Goal: Task Accomplishment & Management: Use online tool/utility

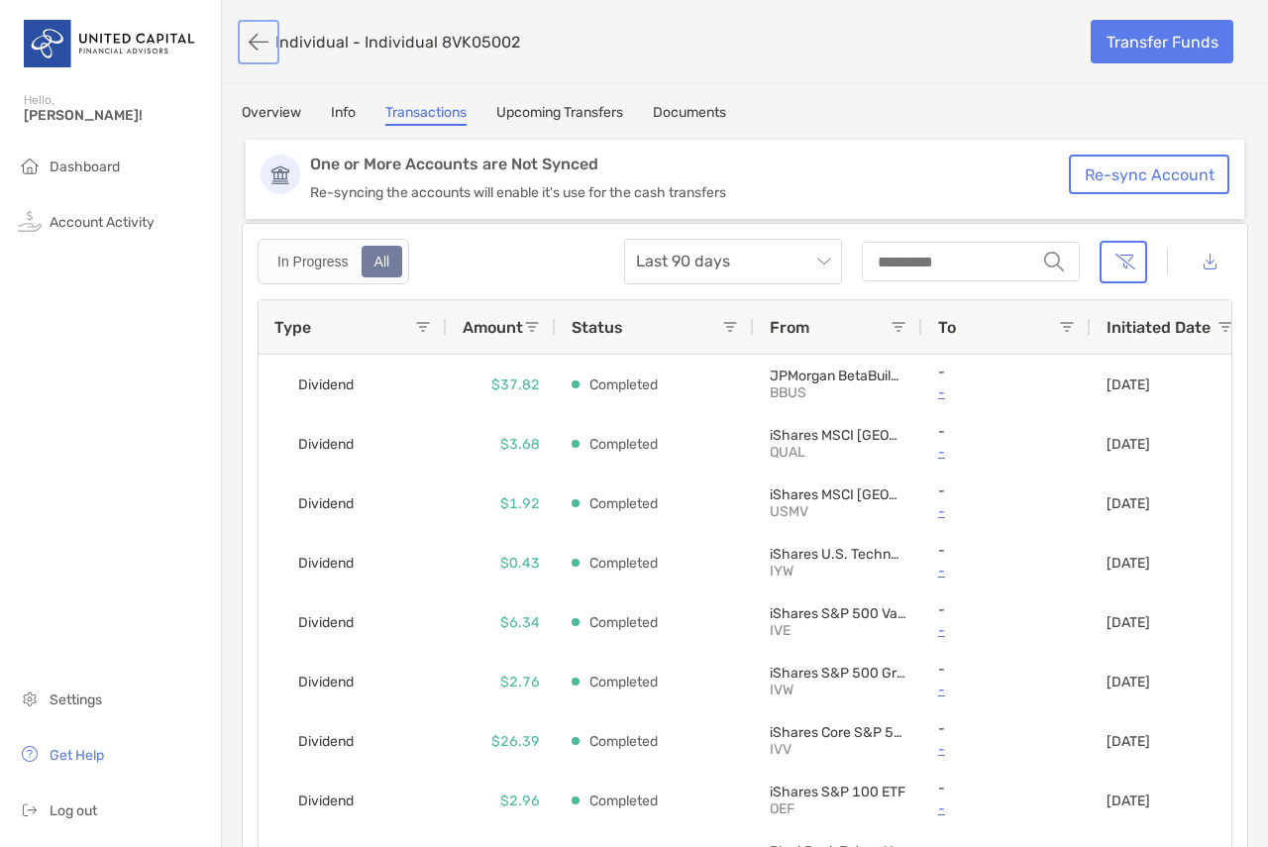
click at [259, 41] on button "button" at bounding box center [259, 42] width 34 height 37
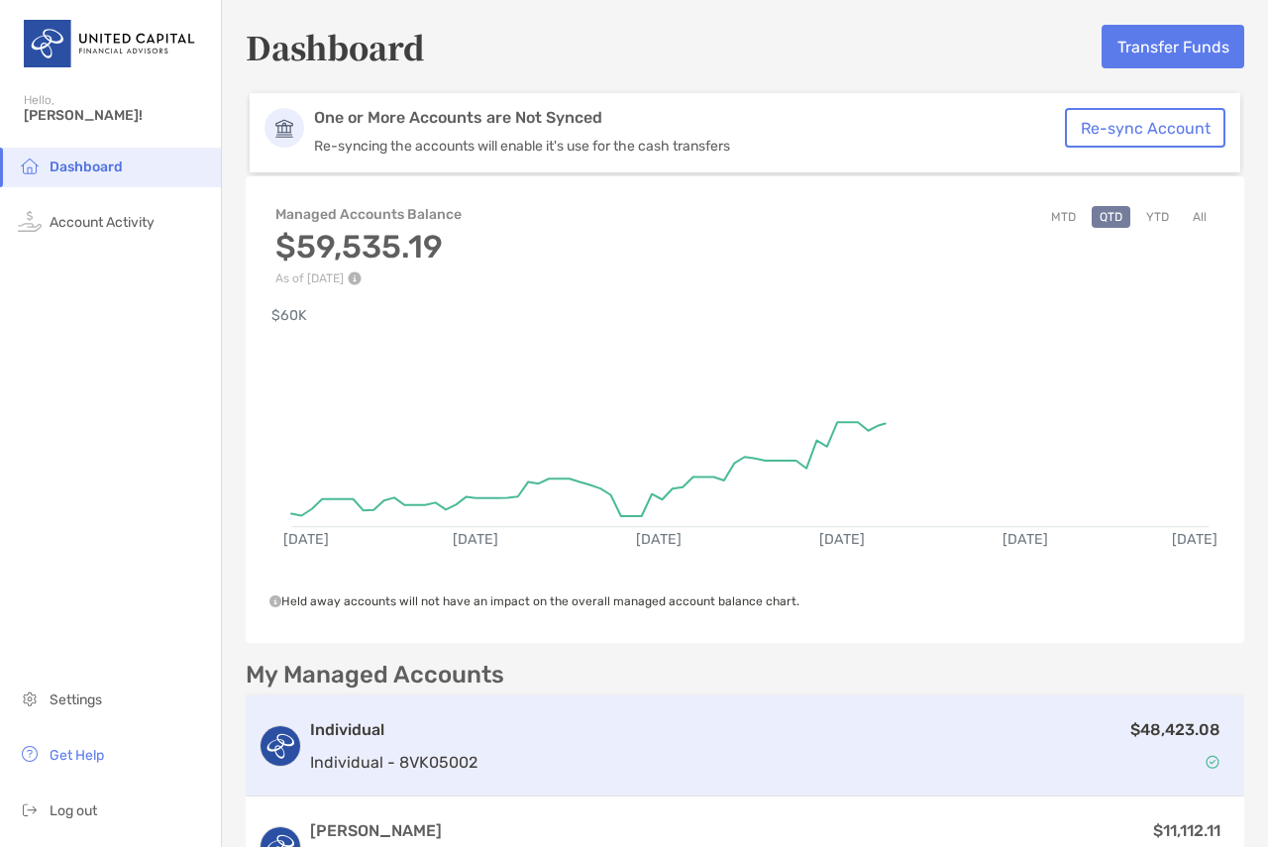
click at [721, 730] on div "$48,423.08" at bounding box center [858, 745] width 747 height 57
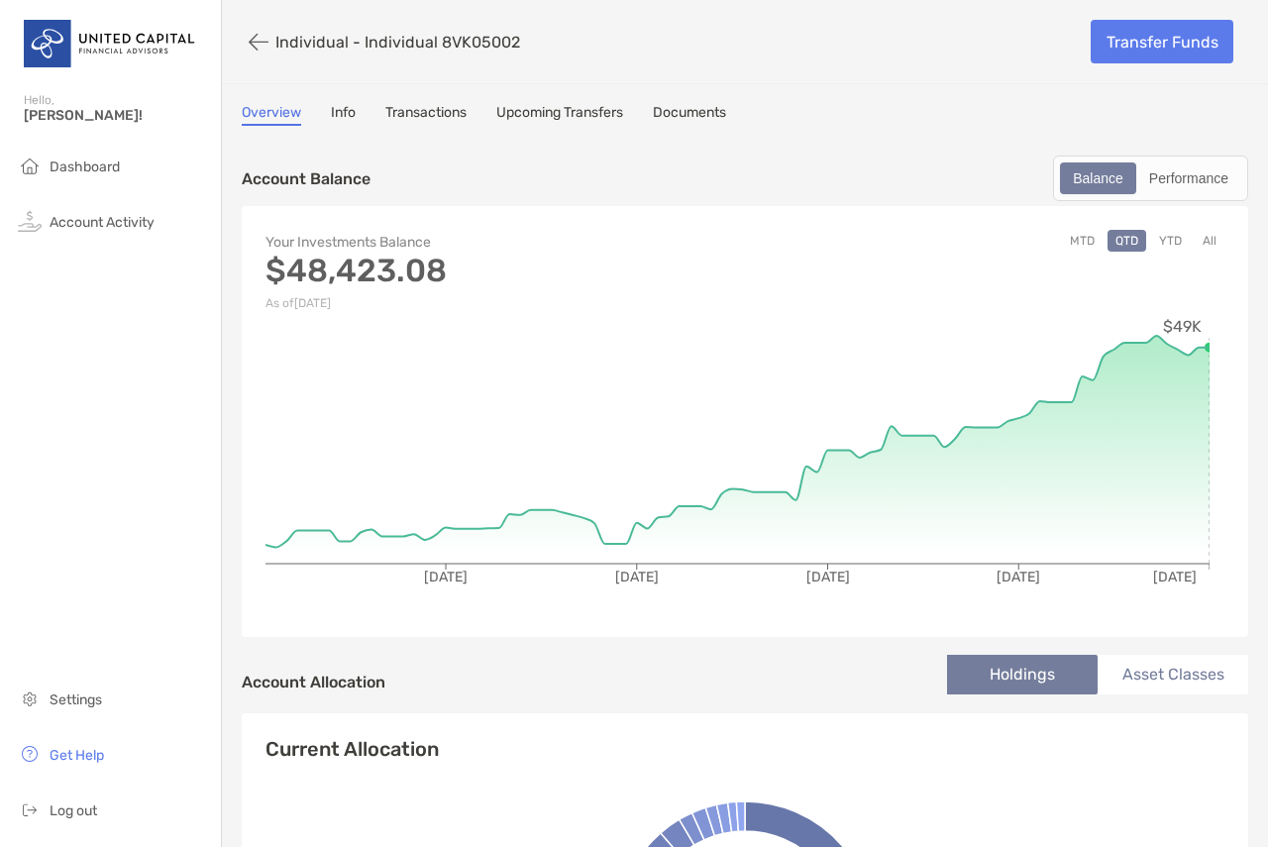
click at [402, 110] on link "Transactions" at bounding box center [425, 115] width 81 height 22
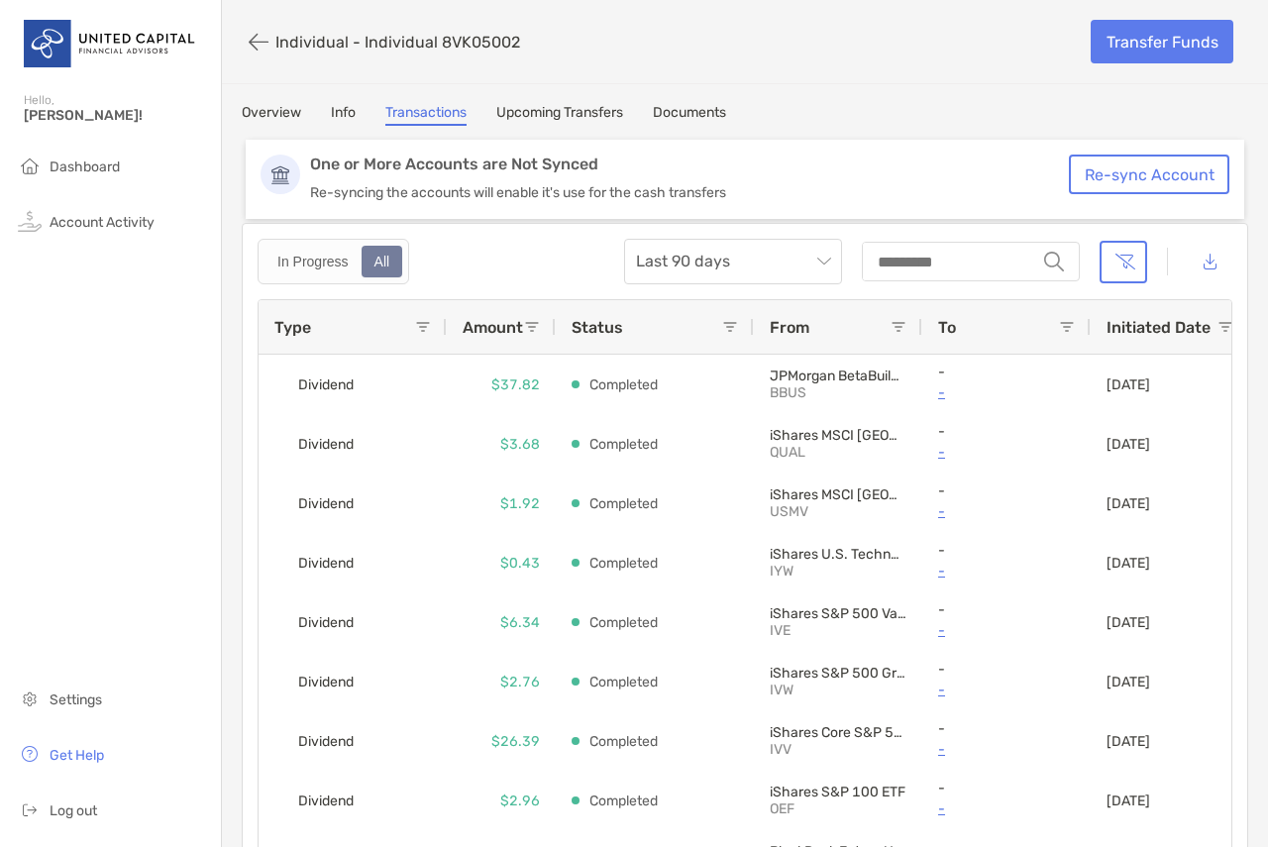
click at [311, 321] on div "Type" at bounding box center [344, 326] width 141 height 53
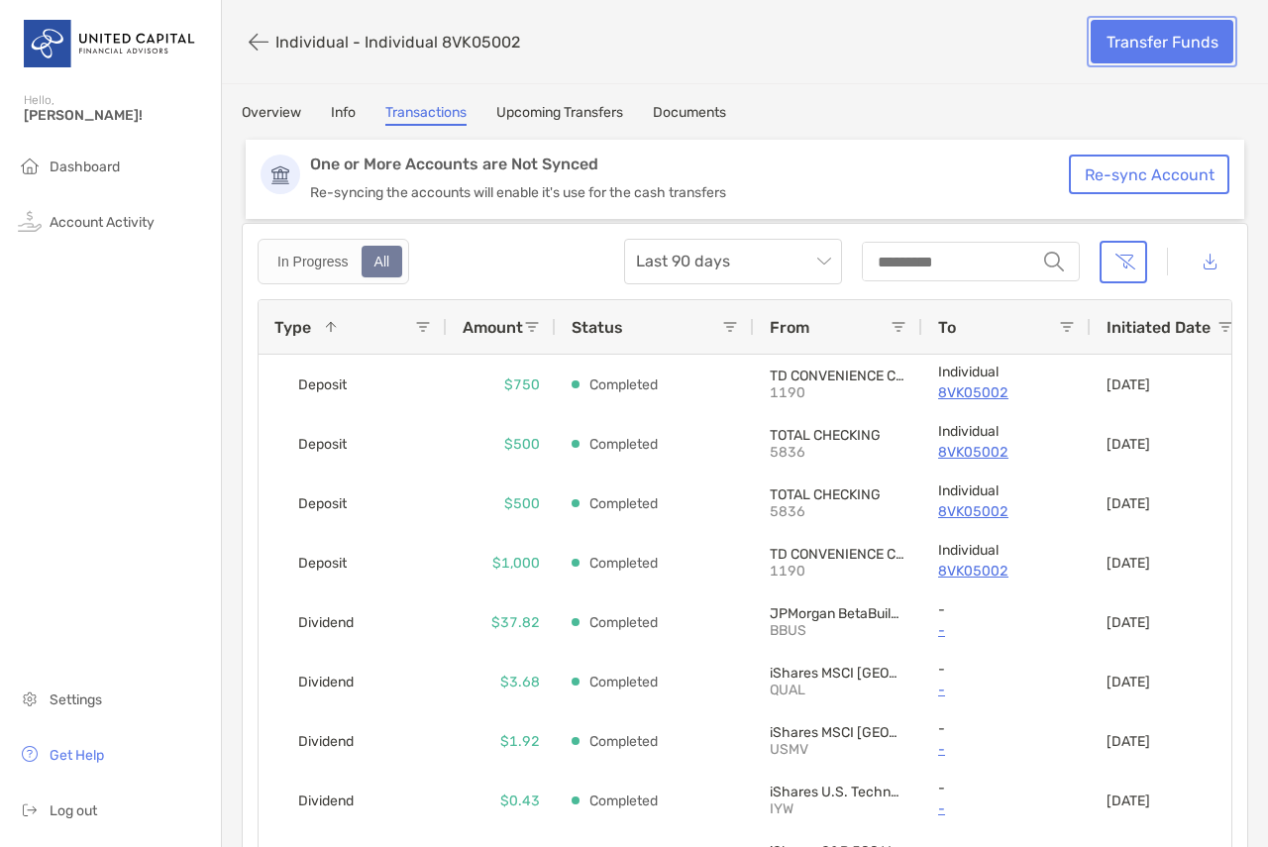
click at [1125, 35] on link "Transfer Funds" at bounding box center [1162, 42] width 143 height 44
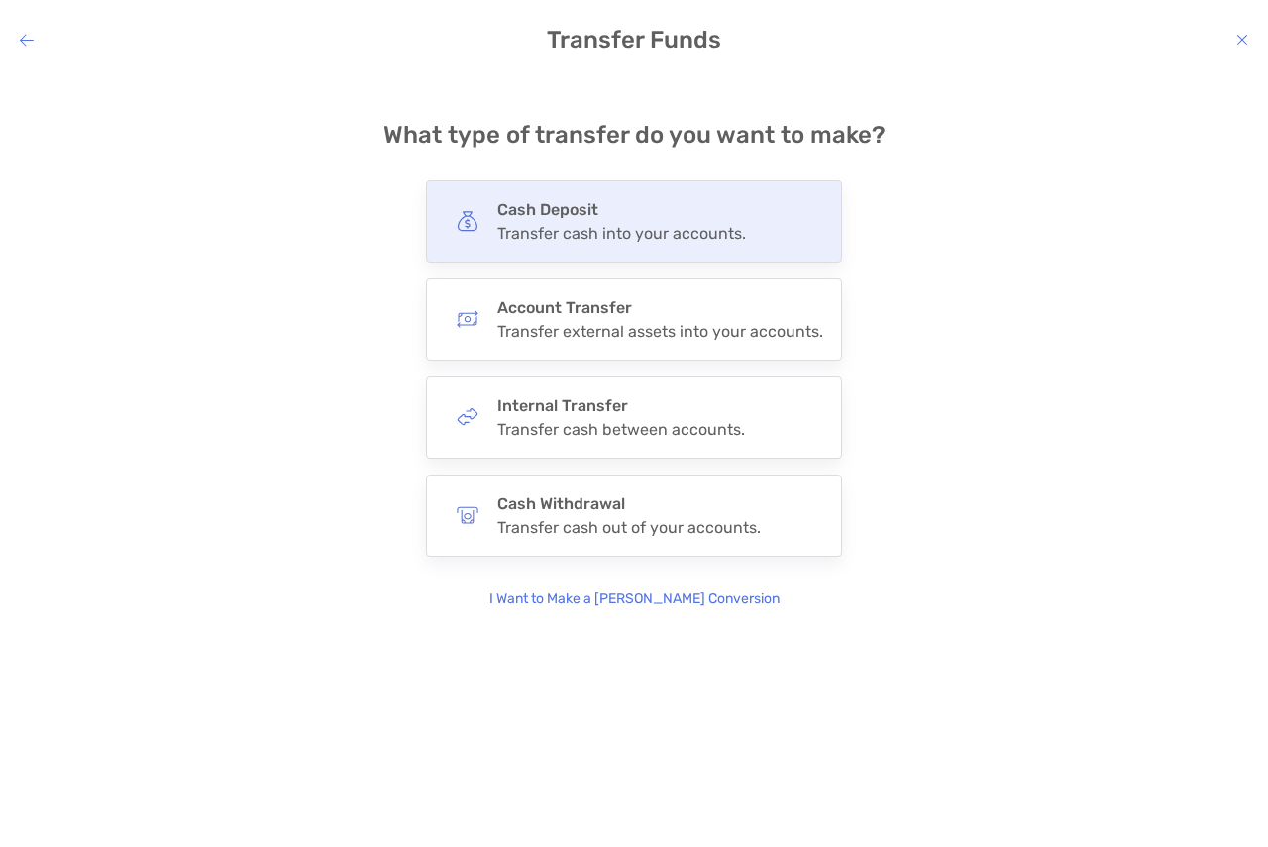
click at [635, 217] on h4 "Cash Deposit" at bounding box center [621, 209] width 249 height 19
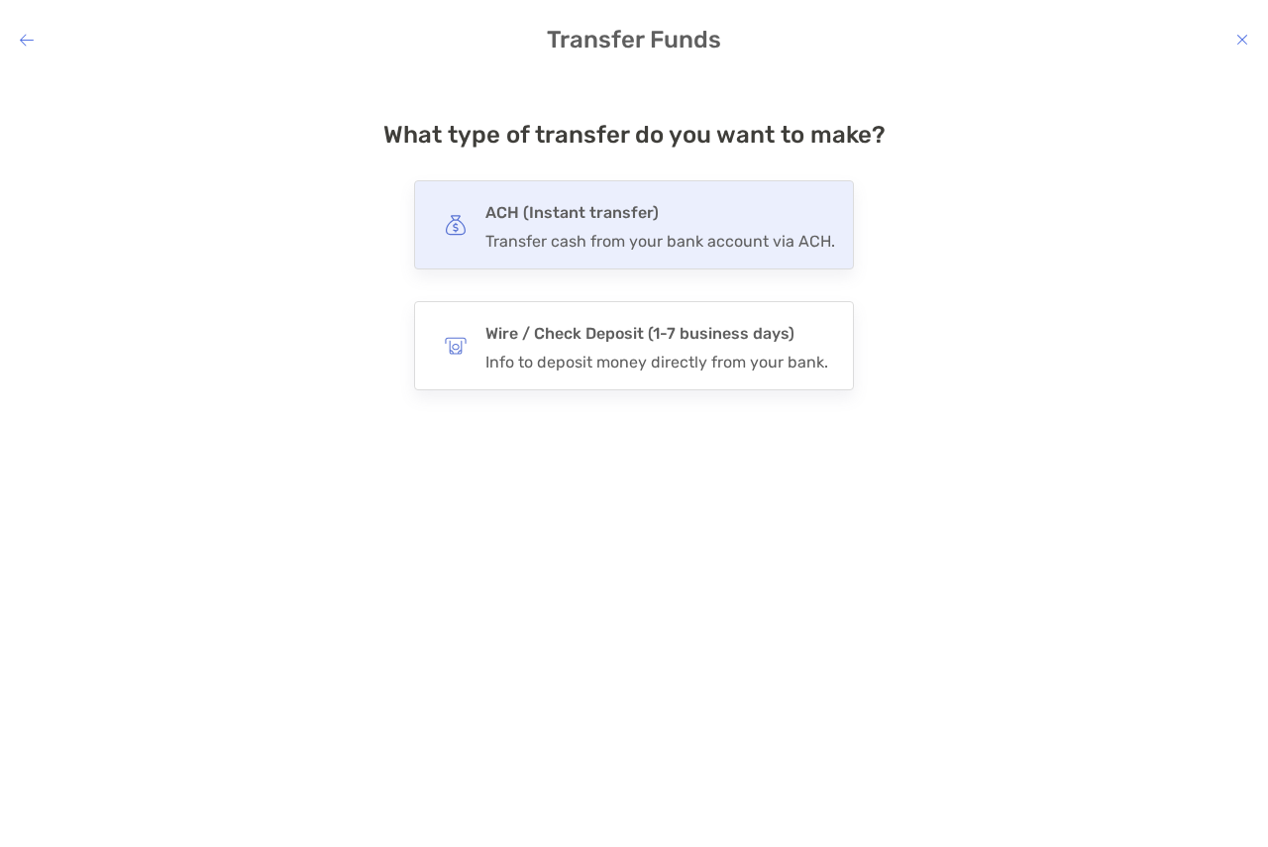
click at [582, 235] on div "Transfer cash from your bank account via ACH." at bounding box center [660, 241] width 350 height 19
click at [0, 0] on input "***" at bounding box center [0, 0] width 0 height 0
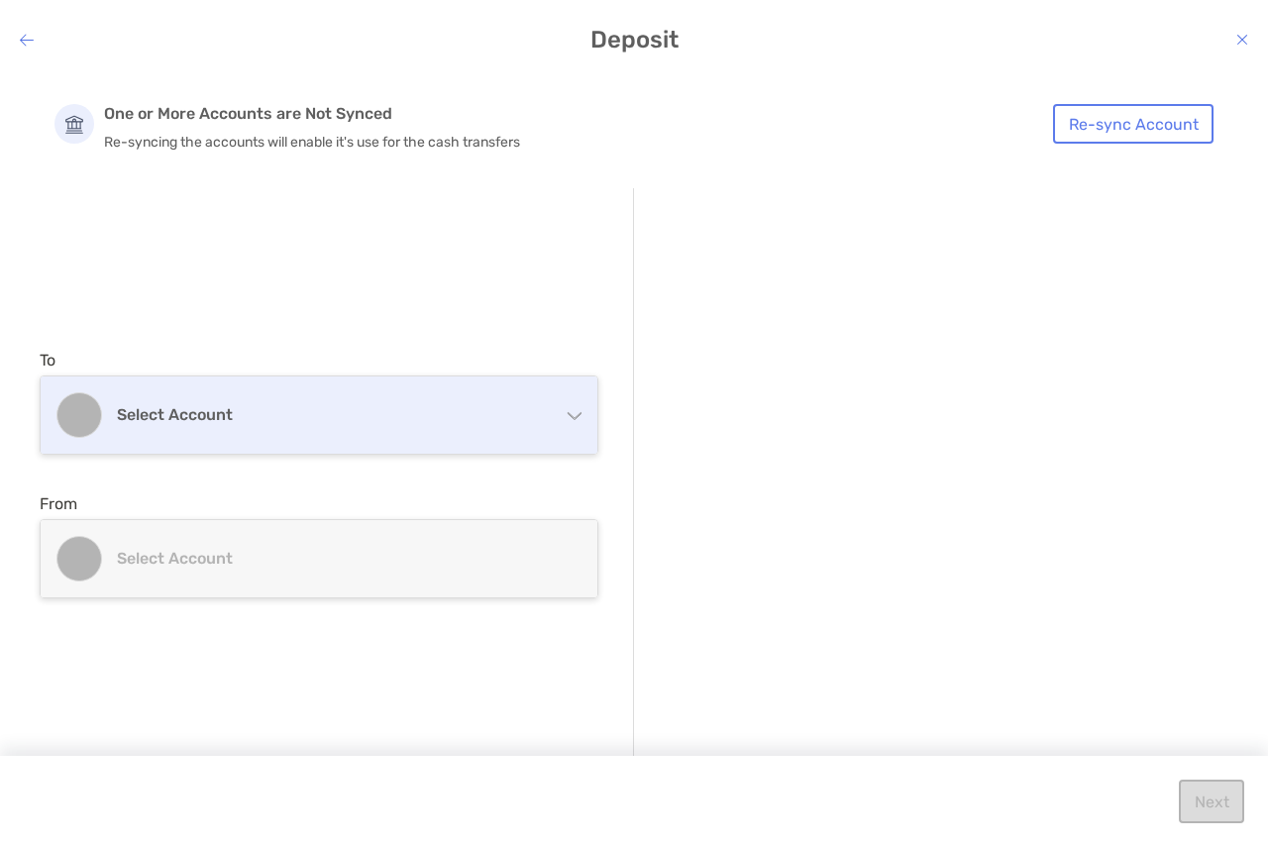
click at [318, 411] on h4 "Select account" at bounding box center [331, 414] width 428 height 19
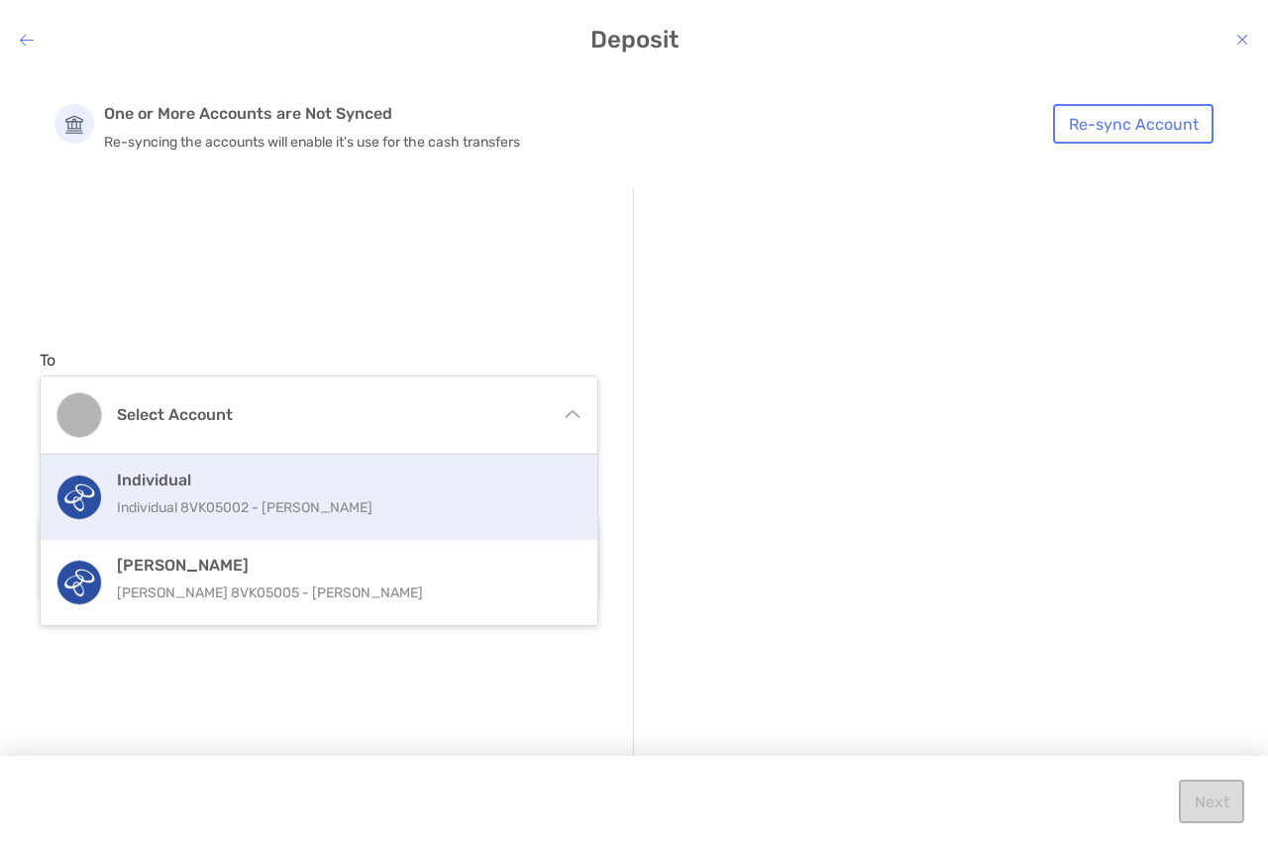
click at [319, 525] on div "Individual Individual 8VK05002 - [PERSON_NAME]" at bounding box center [319, 497] width 557 height 85
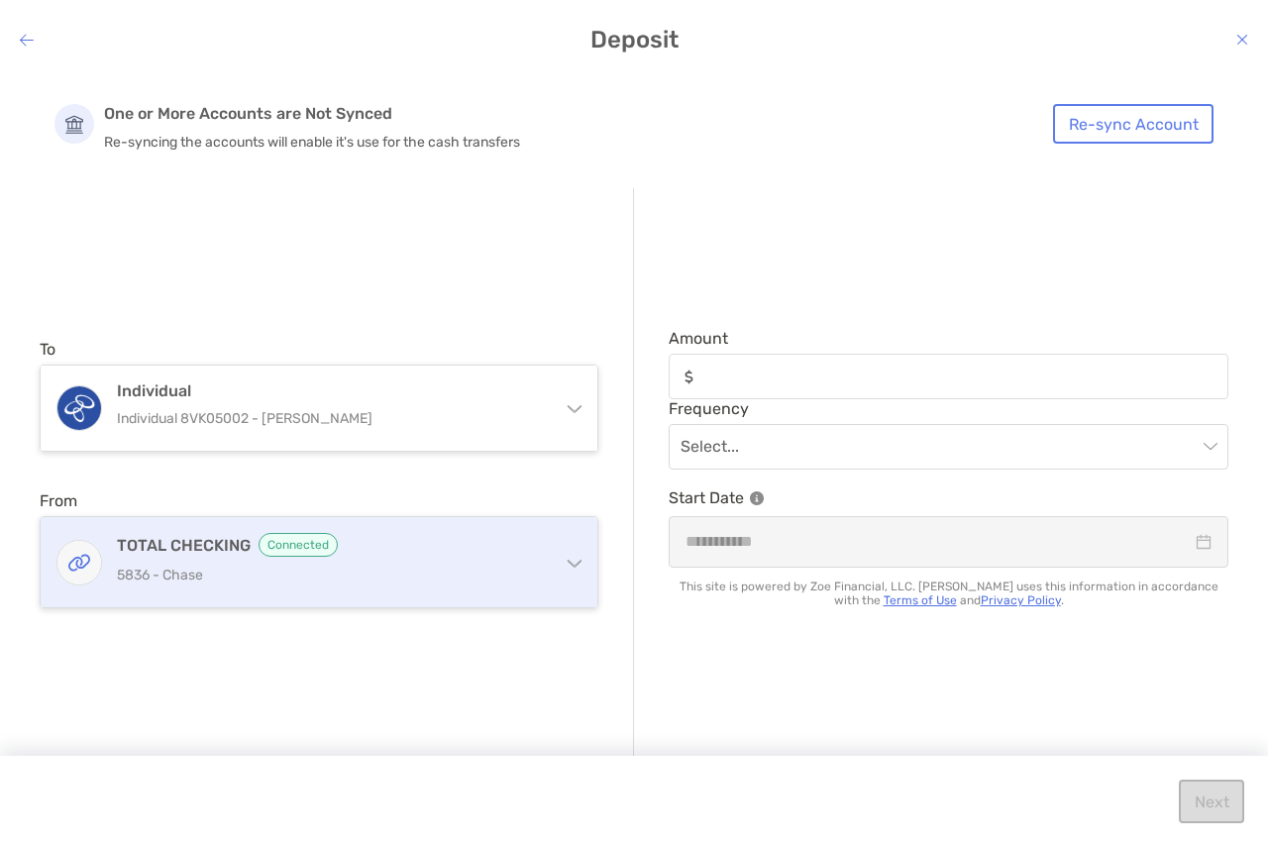
click at [324, 541] on span "Connected" at bounding box center [298, 545] width 79 height 24
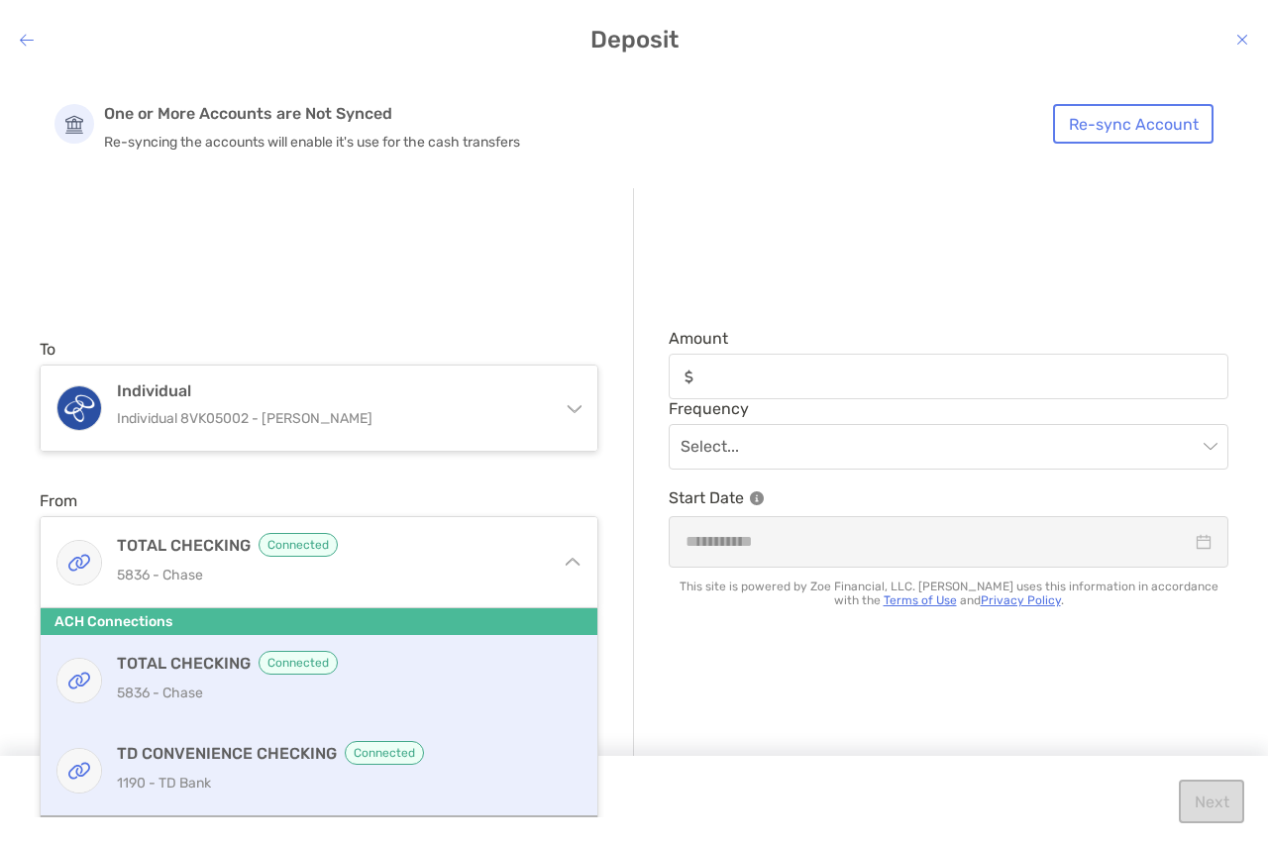
click at [344, 785] on p "1190 - TD Bank" at bounding box center [340, 783] width 447 height 25
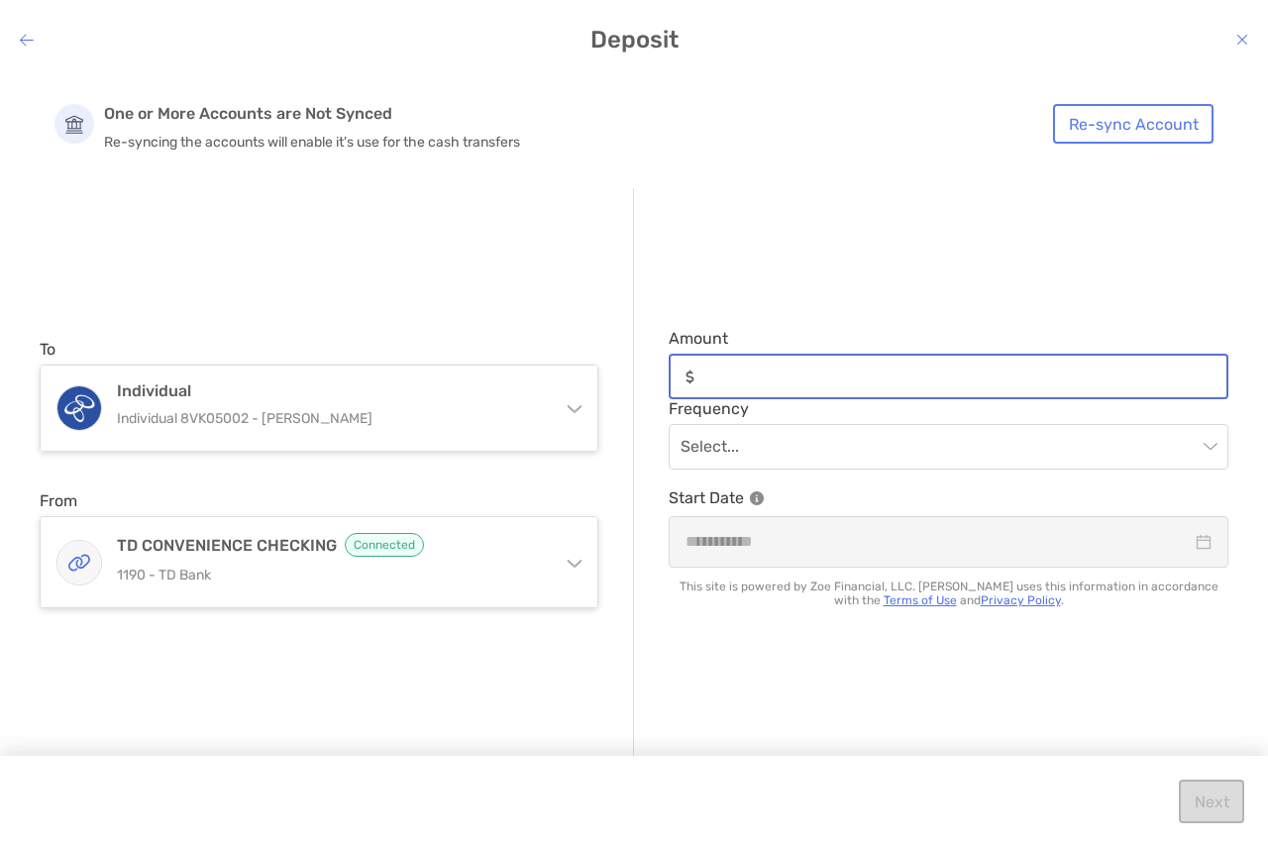
click at [811, 374] on input "Amount" at bounding box center [964, 377] width 524 height 17
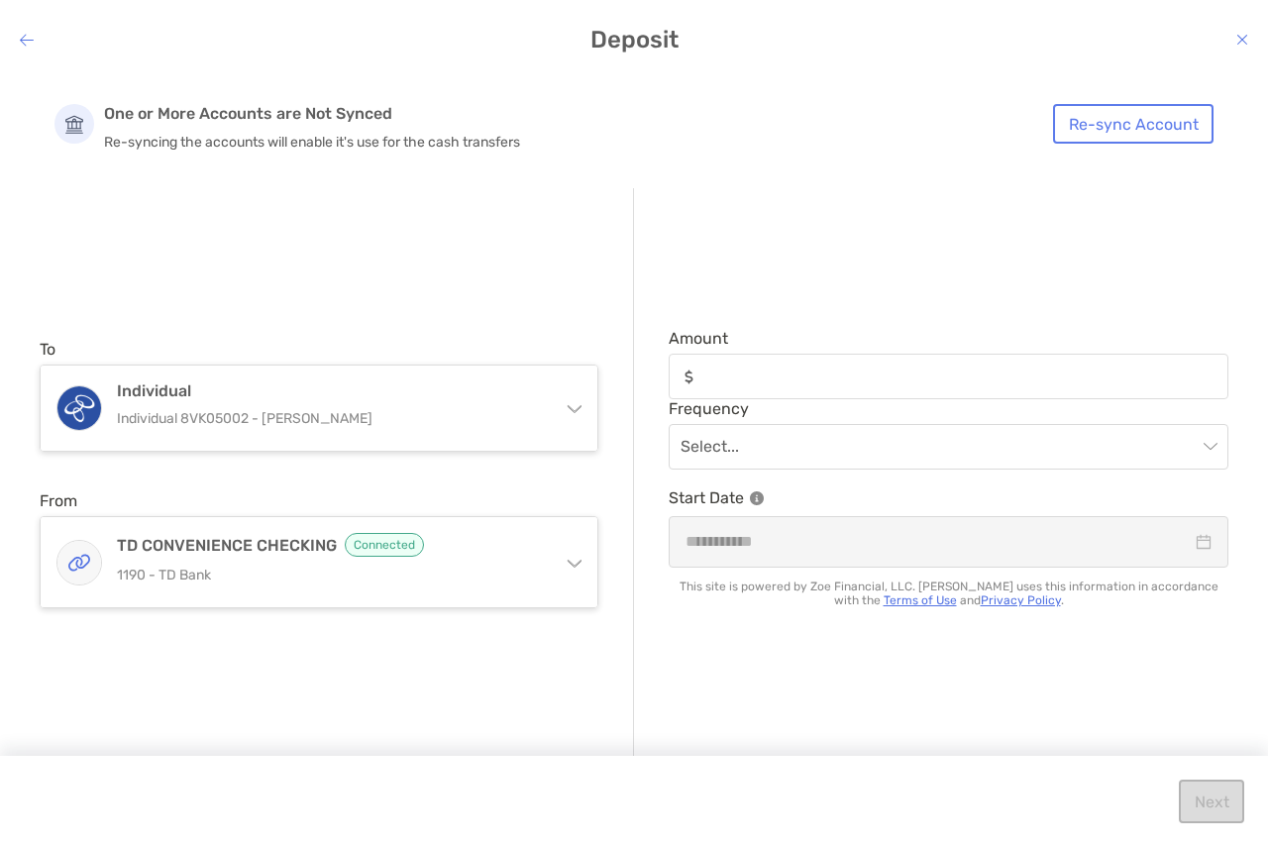
click at [892, 360] on div "modal" at bounding box center [949, 377] width 560 height 46
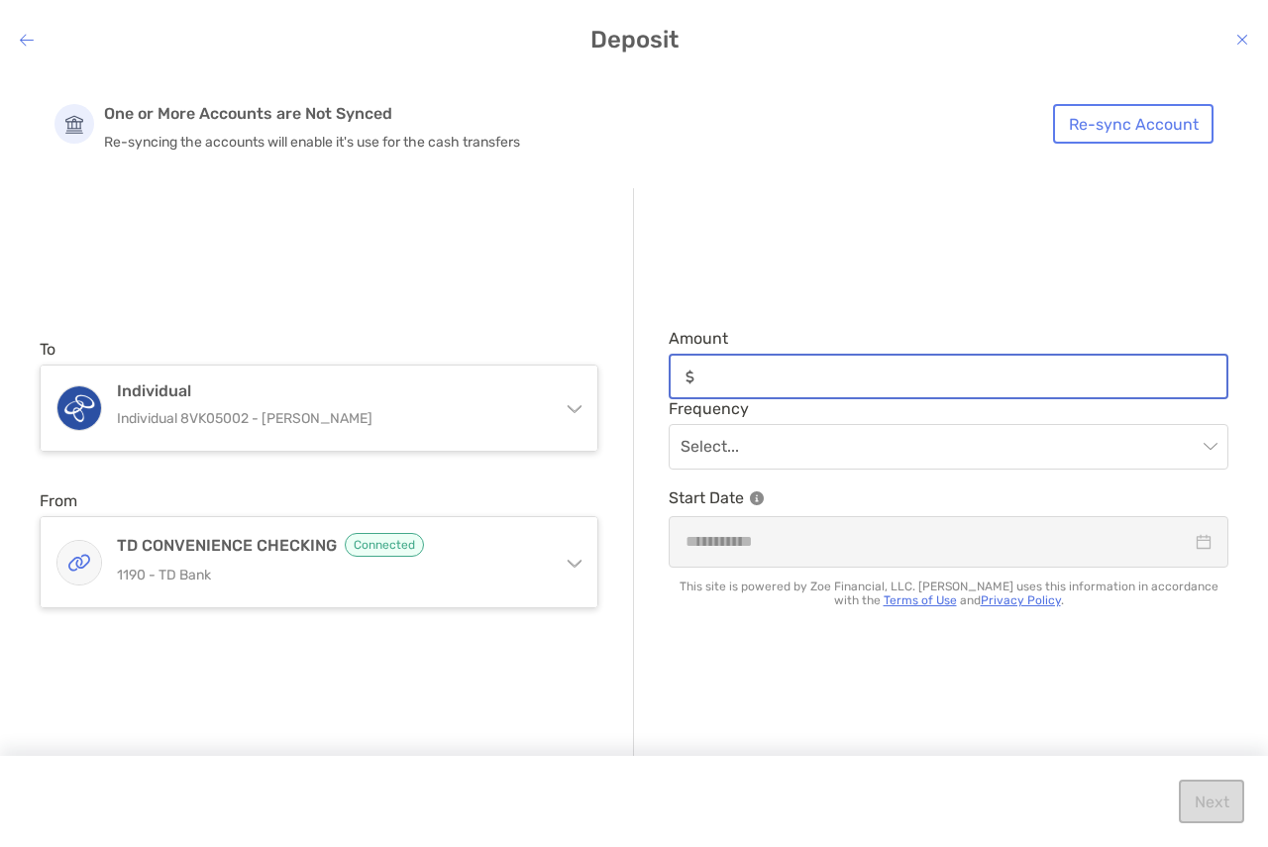
click at [892, 369] on input "Amount" at bounding box center [964, 377] width 524 height 17
click at [903, 385] on input "Amount" at bounding box center [964, 377] width 524 height 17
type input "***"
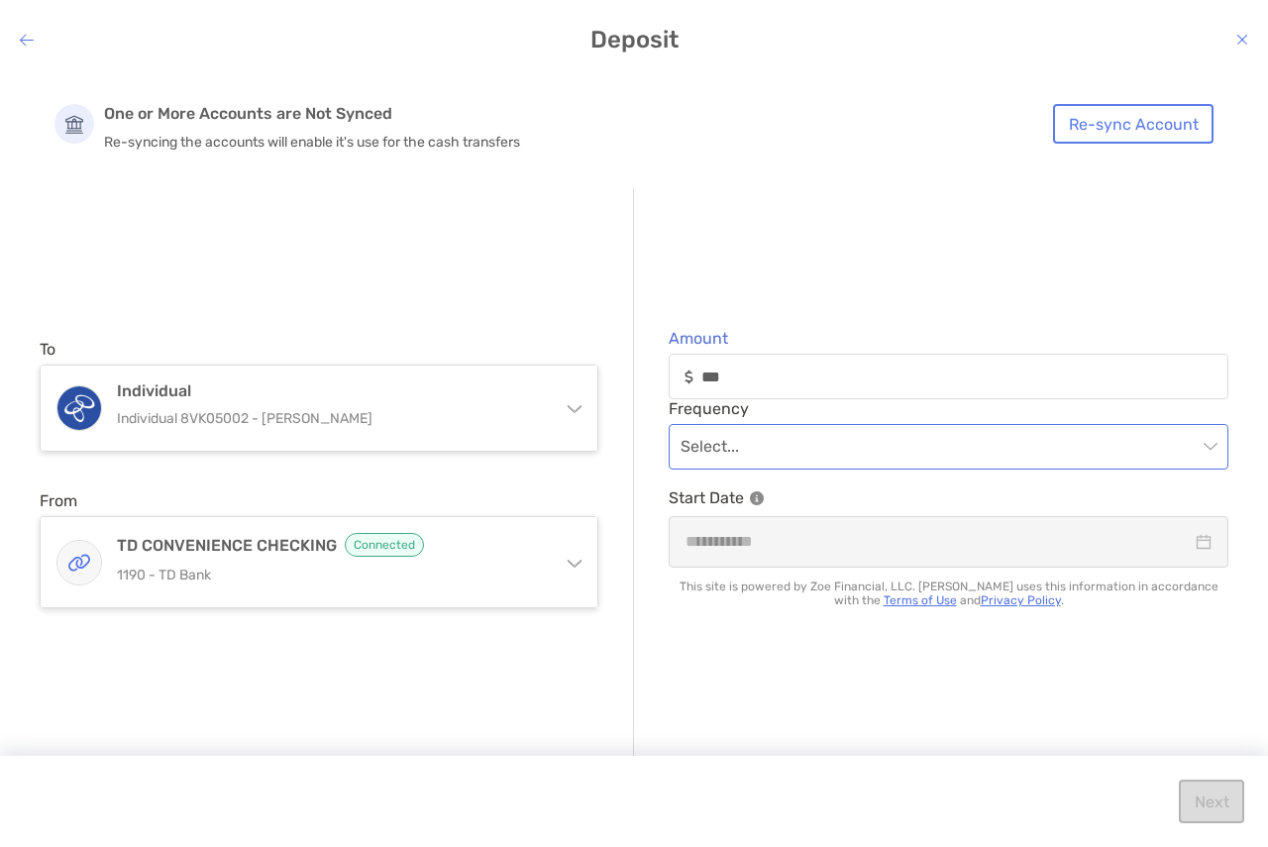
click at [860, 440] on input "modal" at bounding box center [939, 447] width 516 height 44
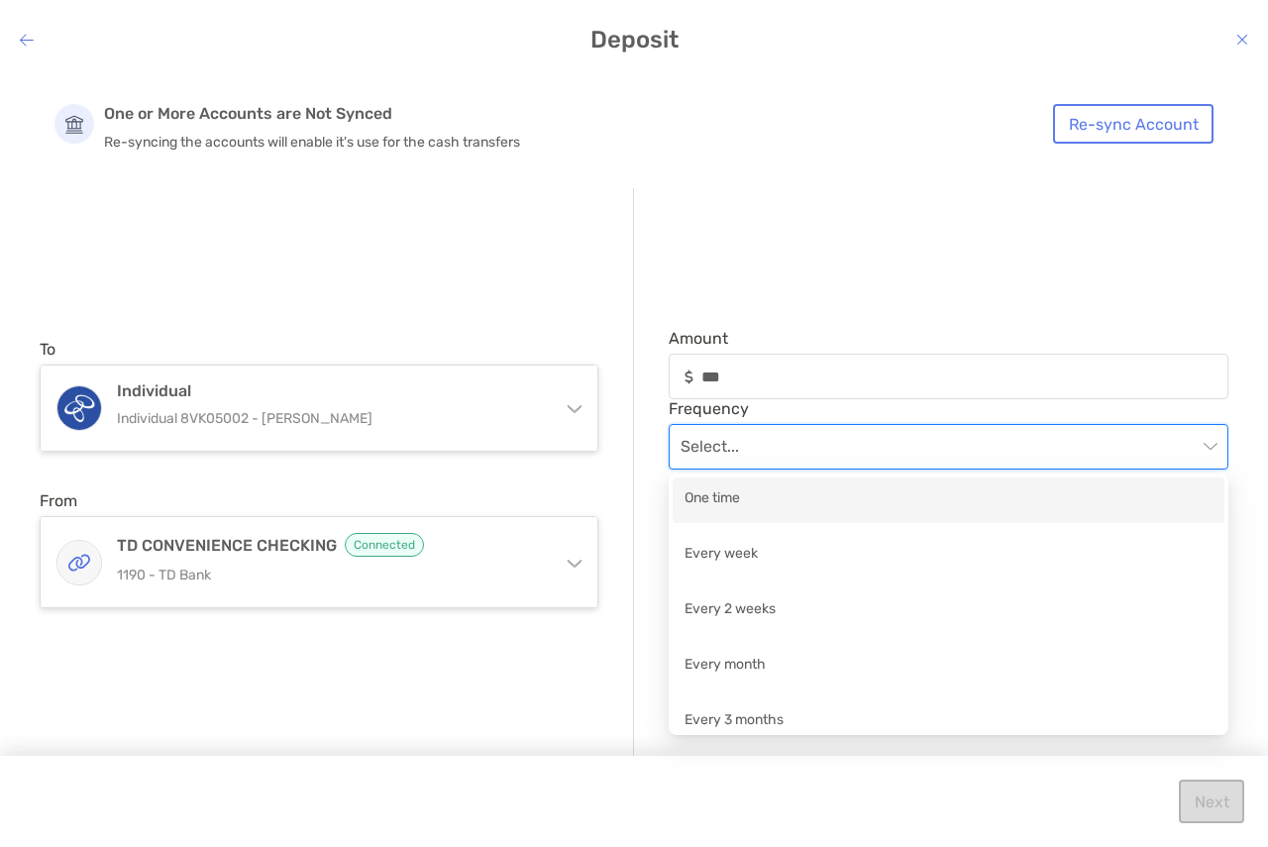
click at [805, 504] on div "One time" at bounding box center [949, 499] width 528 height 25
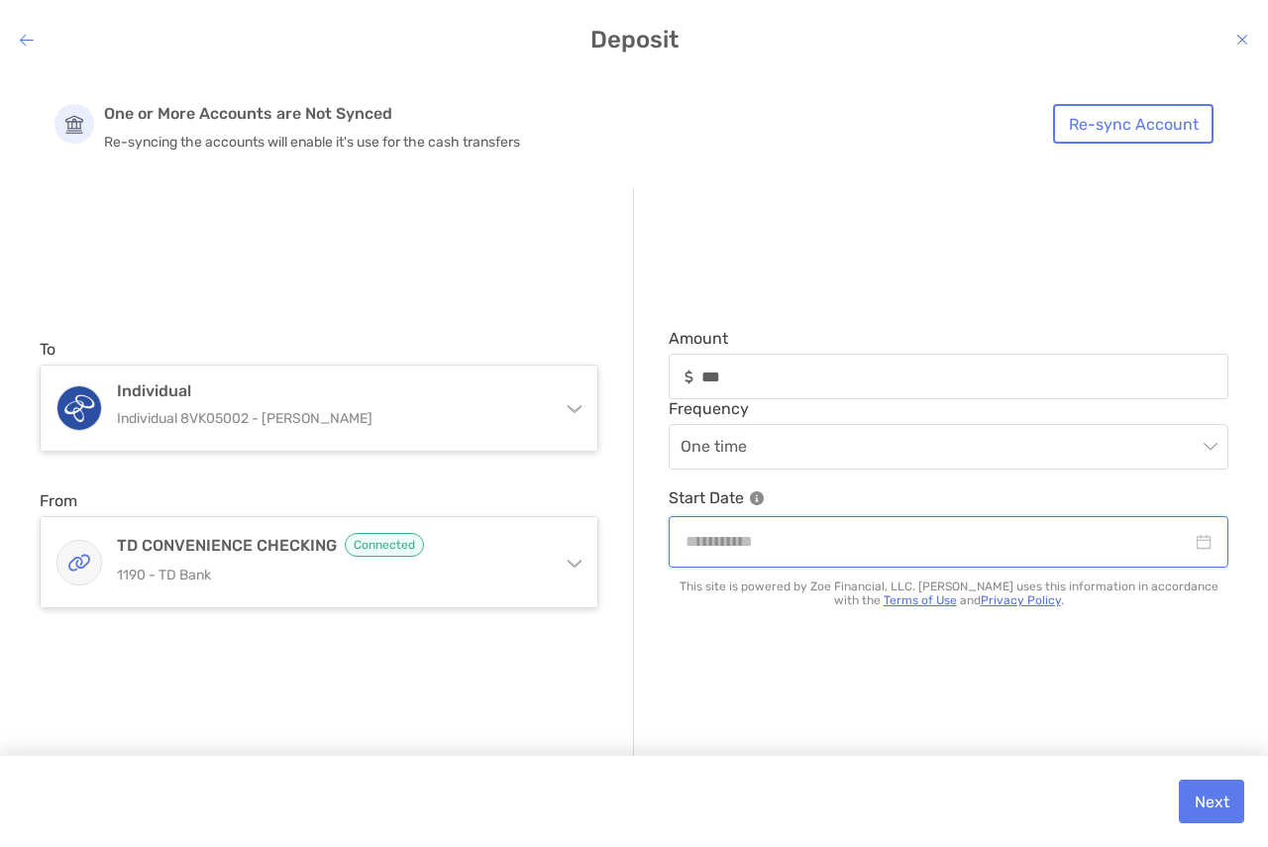
click at [1189, 545] on input "modal" at bounding box center [939, 541] width 506 height 25
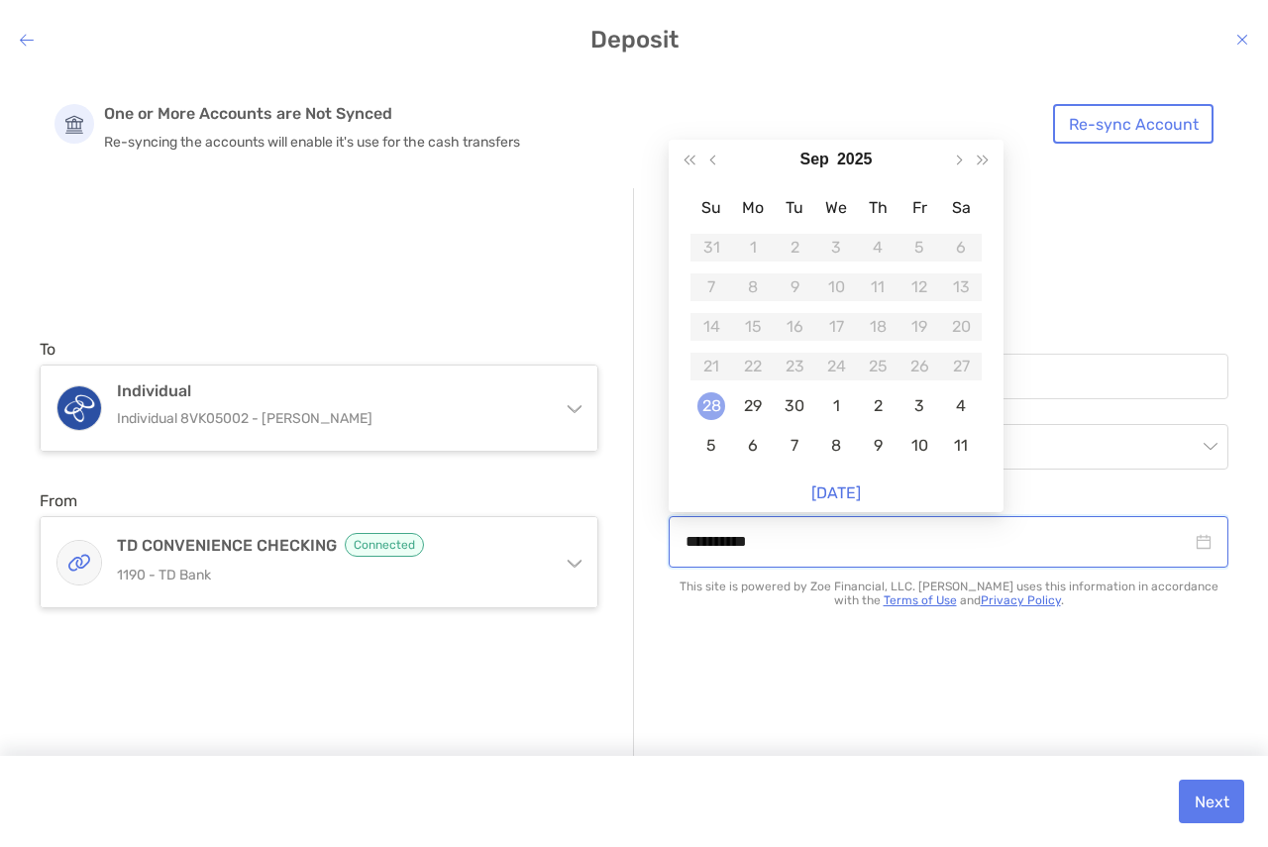
type input "**********"
click at [717, 394] on div "28" at bounding box center [711, 406] width 28 height 28
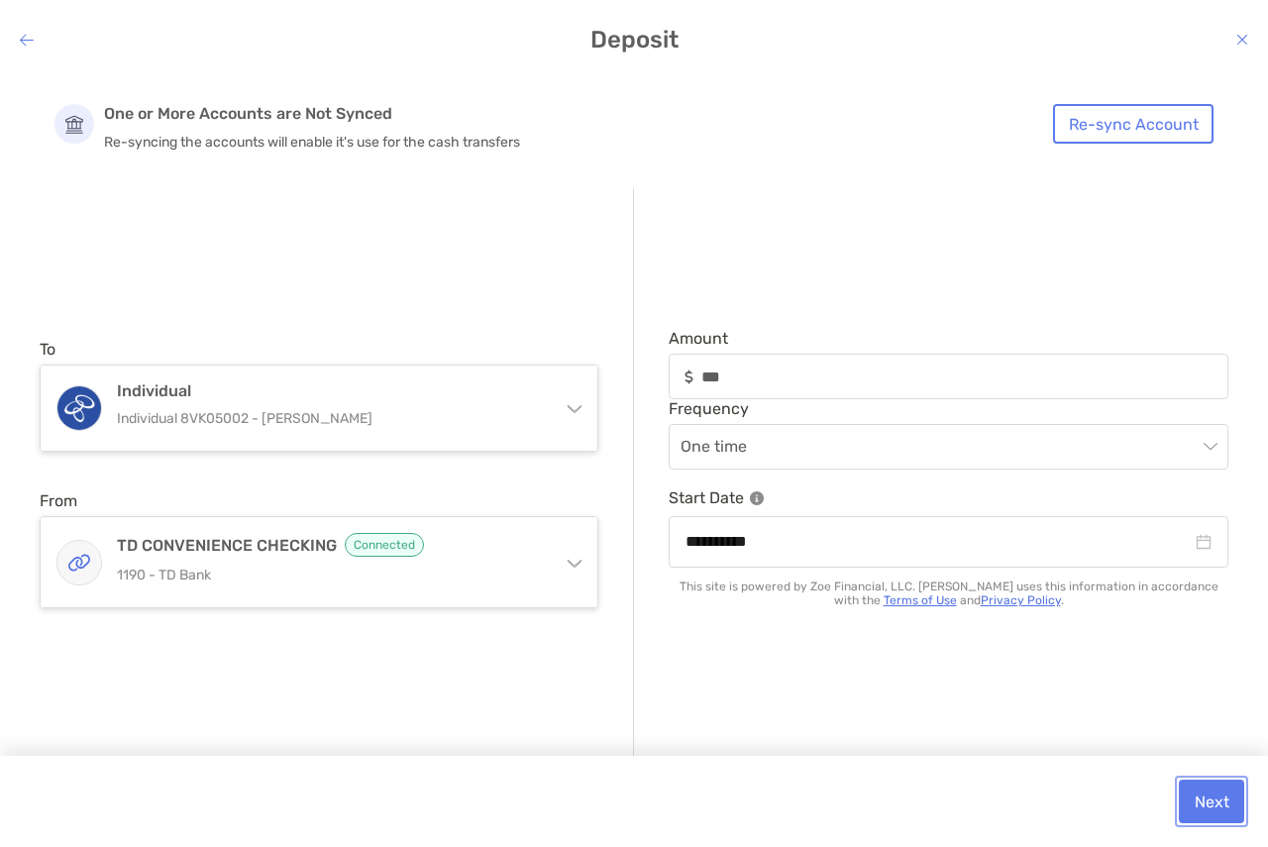
click at [1203, 792] on button "Next" at bounding box center [1211, 802] width 65 height 44
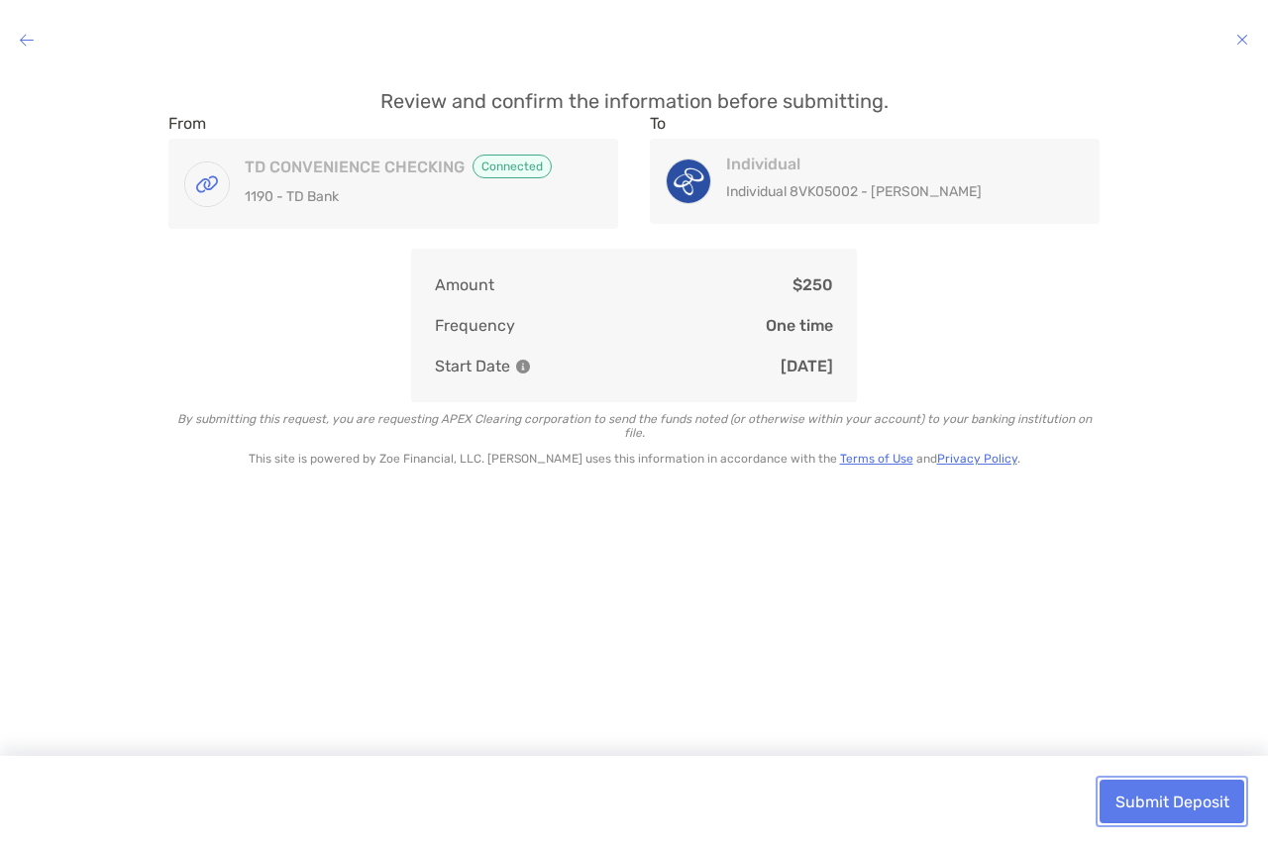
click at [1172, 800] on button "Submit Deposit" at bounding box center [1172, 802] width 145 height 44
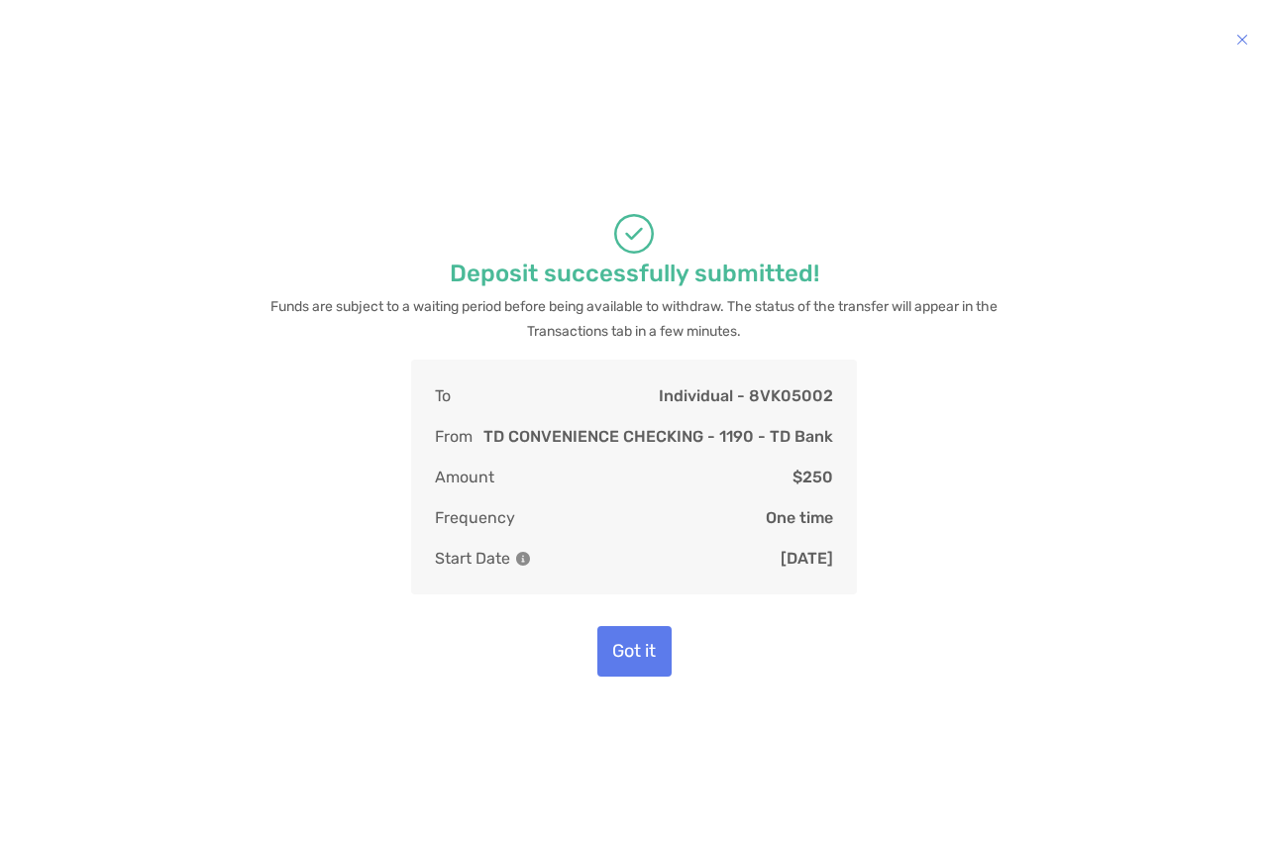
click at [777, 475] on div "Deposit successfully submitted! Funds are subject to a waiting period before be…" at bounding box center [634, 445] width 1236 height 712
click at [1239, 40] on icon "modal" at bounding box center [1242, 40] width 12 height 16
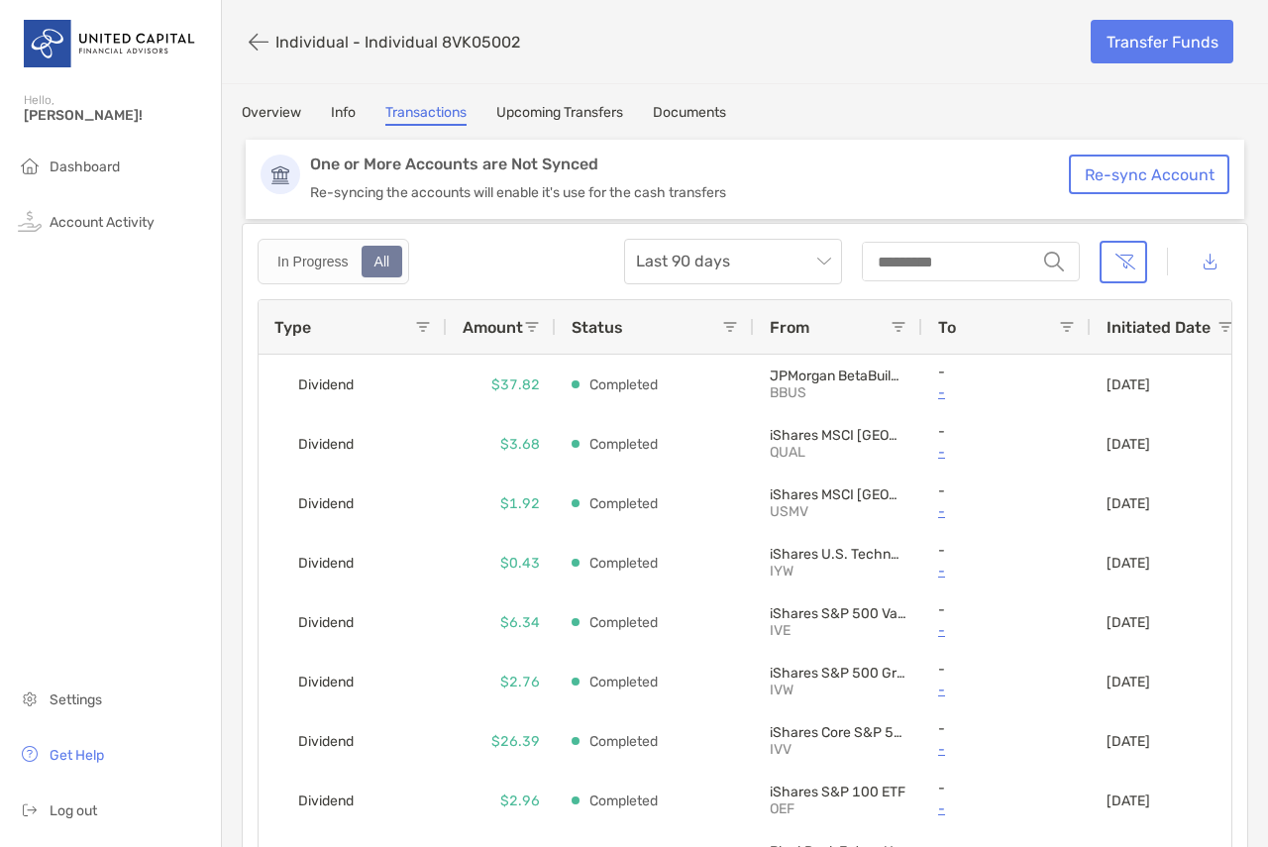
click at [368, 345] on div "Type" at bounding box center [344, 326] width 141 height 53
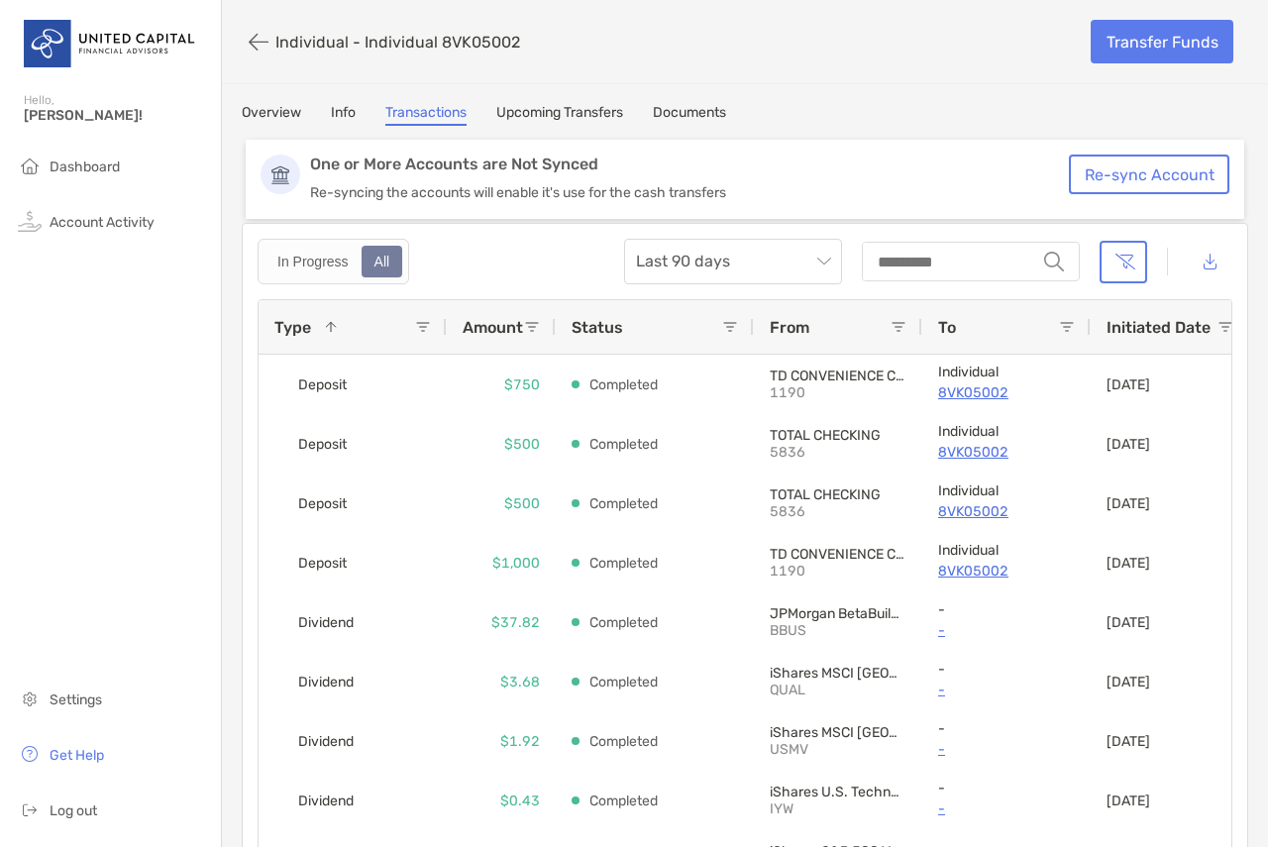
click at [790, 85] on div "Individual - Individual 8VK05002 Transfer Funds Overview Info Transactions Upco…" at bounding box center [745, 467] width 1046 height 934
